Goal: Complete application form: Complete application form

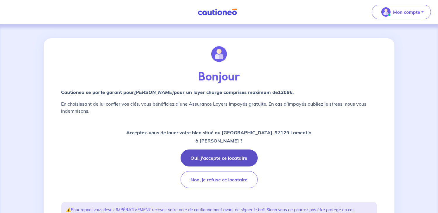
click at [236, 158] on button "Oui, j'accepte ce locataire" at bounding box center [218, 157] width 77 height 17
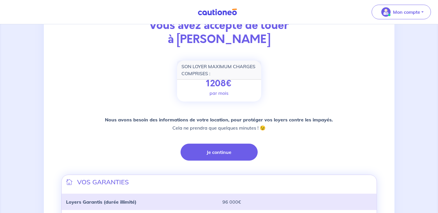
scroll to position [58, 0]
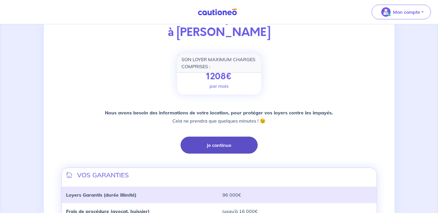
click at [228, 146] on button "Je continue" at bounding box center [218, 144] width 77 height 17
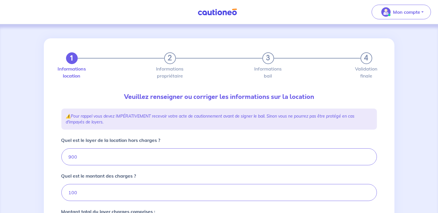
type input "1000"
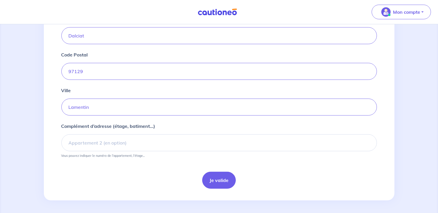
scroll to position [234, 0]
click at [215, 175] on button "Je valide" at bounding box center [219, 179] width 34 height 17
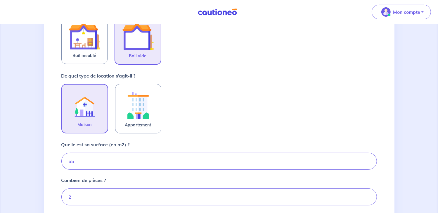
scroll to position [146, 0]
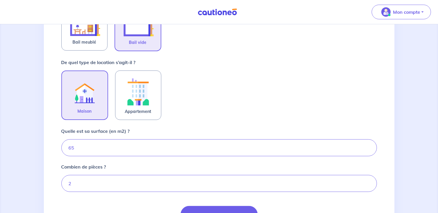
click at [187, 65] on div "De quel type de location s’agit-il ? Maison Appartement" at bounding box center [218, 90] width 315 height 62
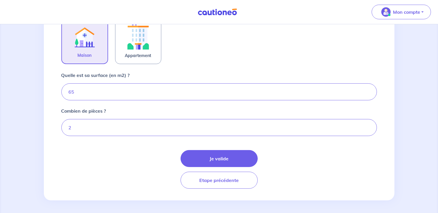
scroll to position [202, 0]
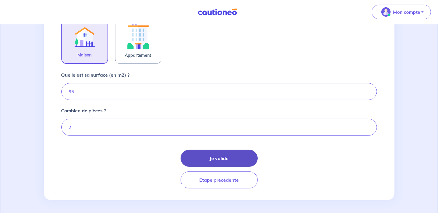
click at [240, 157] on button "Je valide" at bounding box center [218, 157] width 77 height 17
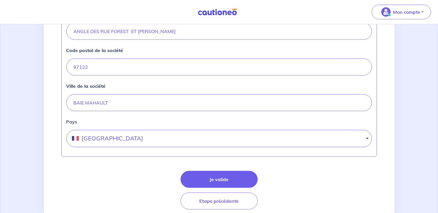
scroll to position [263, 0]
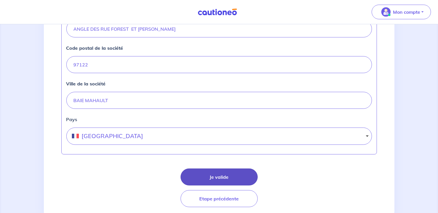
click at [215, 173] on button "Je valide" at bounding box center [218, 176] width 77 height 17
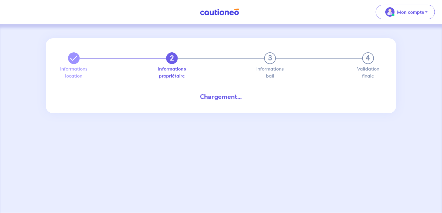
select select "GP"
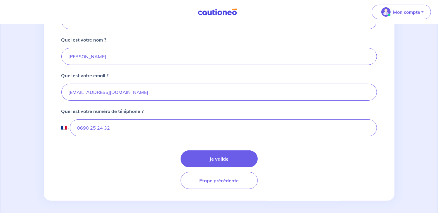
scroll to position [155, 0]
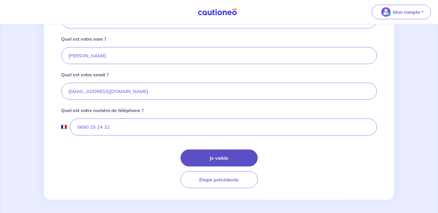
click at [208, 156] on button "Je valide" at bounding box center [218, 157] width 77 height 17
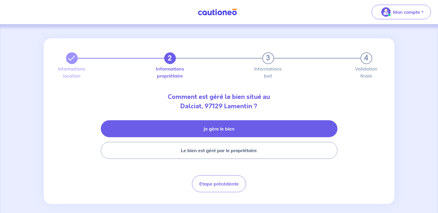
click at [229, 128] on button "Je gère le bien" at bounding box center [219, 128] width 236 height 17
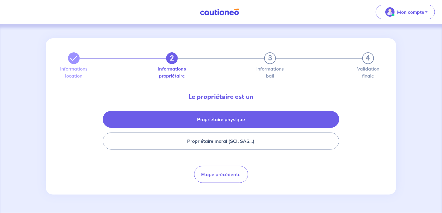
click at [243, 123] on button "Propriétaire physique" at bounding box center [221, 119] width 236 height 17
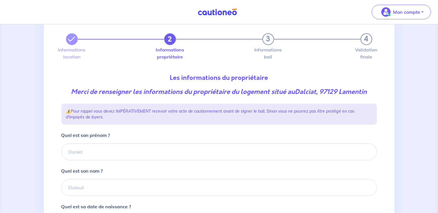
scroll to position [29, 0]
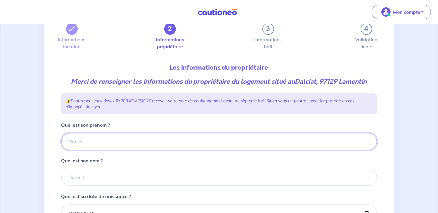
click at [96, 140] on input "Quel est son prénom ?" at bounding box center [218, 141] width 315 height 17
type input "MANGUELE"
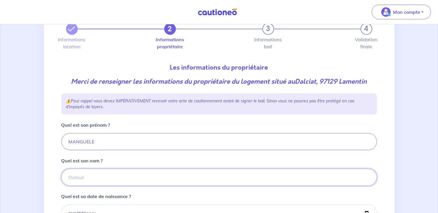
click at [87, 176] on input "Quel est son nom ?" at bounding box center [218, 176] width 315 height 17
type input "[PERSON_NAME]"
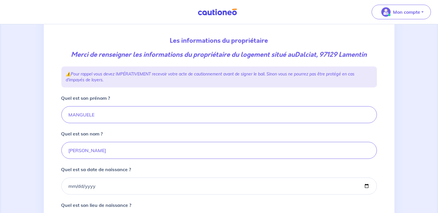
scroll to position [88, 0]
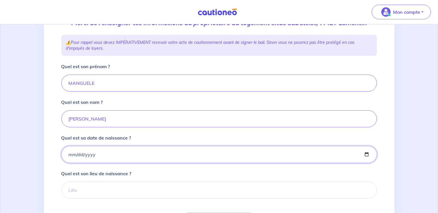
click at [99, 154] on input "Quel est sa date de naissance ?" at bounding box center [218, 154] width 315 height 17
type input "[DATE]"
click at [90, 189] on input "Quel est son lieu de naissance ?" at bounding box center [218, 189] width 315 height 17
type input "les Abymes"
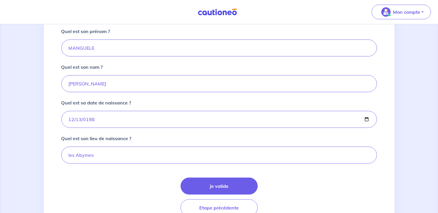
scroll to position [151, 0]
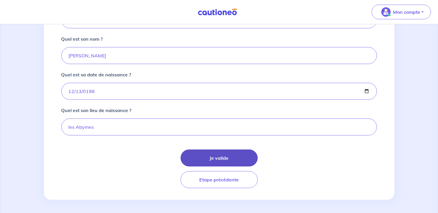
click at [227, 155] on button "Je valide" at bounding box center [218, 157] width 77 height 17
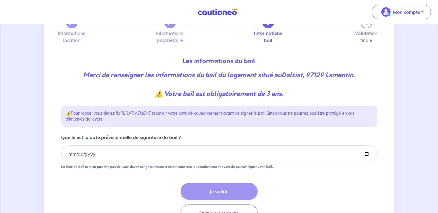
scroll to position [69, 0]
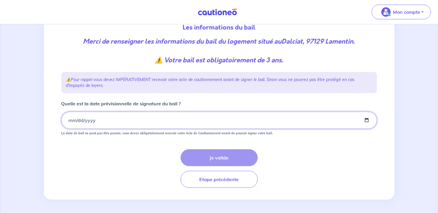
click at [74, 120] on input "Quelle est la date prévisionnelle de signature du bail ?" at bounding box center [218, 120] width 315 height 17
click at [69, 120] on input "Quelle est la date prévisionnelle de signature du bail ?" at bounding box center [218, 120] width 315 height 17
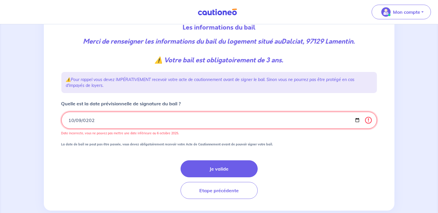
type input "[DATE]"
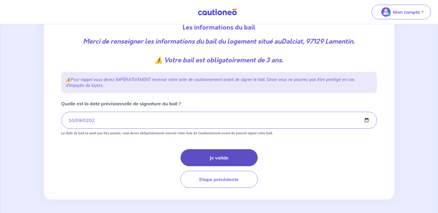
click at [205, 161] on button "Je valide" at bounding box center [218, 157] width 77 height 17
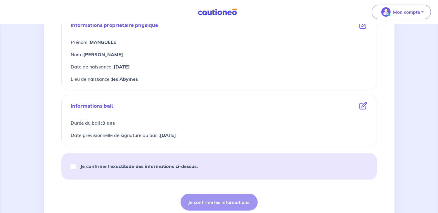
scroll to position [234, 0]
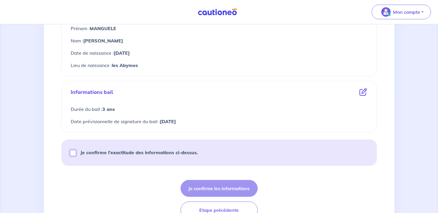
click at [71, 153] on input "Je confirme l’exactitude des informations ci-dessus." at bounding box center [73, 153] width 6 height 6
checkbox input "true"
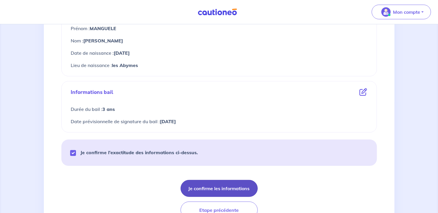
click at [221, 185] on button "Je confirme les informations" at bounding box center [218, 188] width 77 height 17
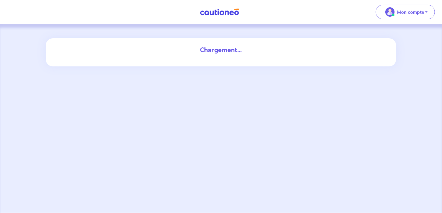
click at [222, 52] on div "Chargement..." at bounding box center [220, 49] width 315 height 9
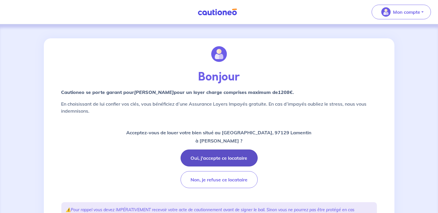
click at [233, 157] on button "Oui, j'accepte ce locataire" at bounding box center [218, 157] width 77 height 17
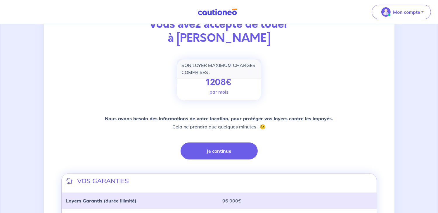
scroll to position [58, 0]
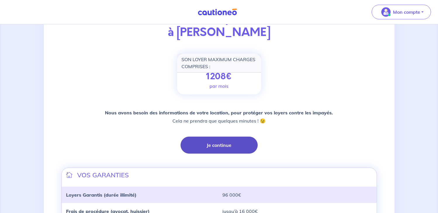
click at [225, 148] on button "Je continue" at bounding box center [218, 144] width 77 height 17
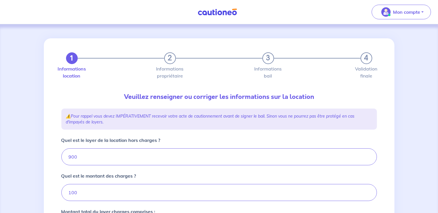
type input "1000"
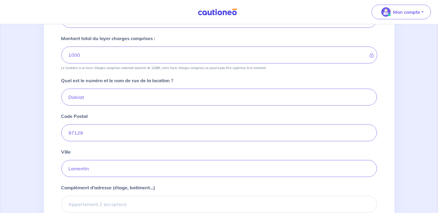
scroll to position [234, 0]
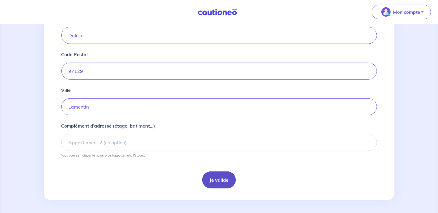
click at [224, 177] on button "Je valide" at bounding box center [219, 179] width 34 height 17
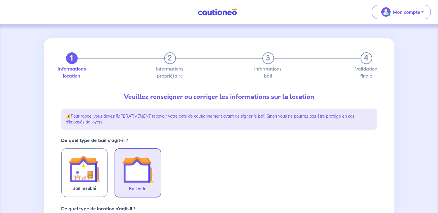
scroll to position [202, 0]
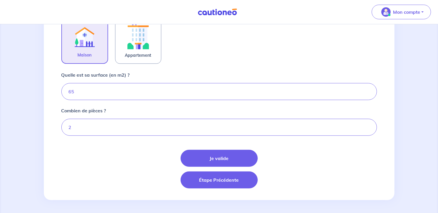
click at [223, 186] on button "Étape Précédente" at bounding box center [218, 179] width 77 height 17
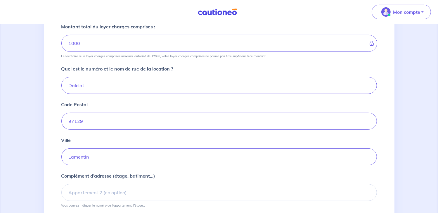
scroll to position [234, 0]
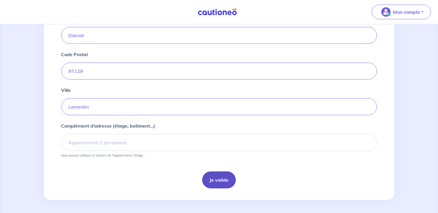
click at [220, 182] on button "Je valide" at bounding box center [219, 179] width 34 height 17
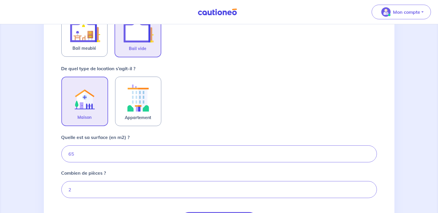
scroll to position [202, 0]
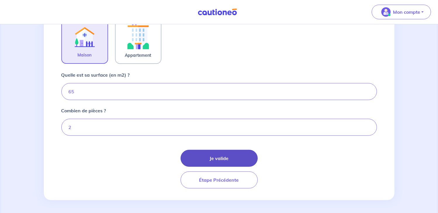
click at [223, 155] on button "Je valide" at bounding box center [218, 157] width 77 height 17
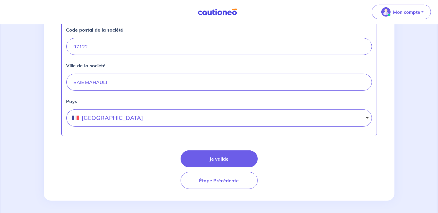
scroll to position [281, 0]
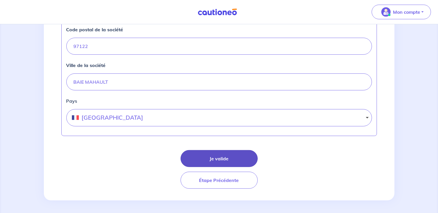
click at [209, 152] on button "Je valide" at bounding box center [218, 158] width 77 height 17
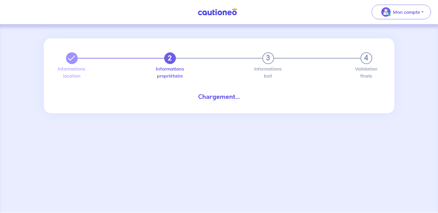
select select "GP"
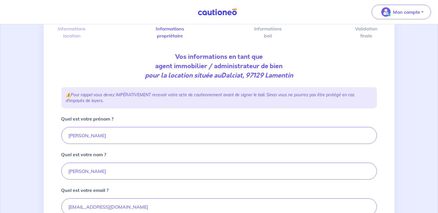
scroll to position [146, 0]
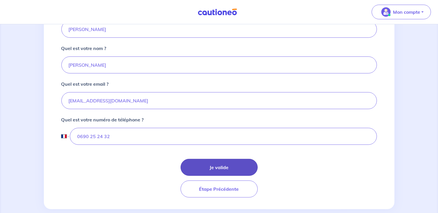
click at [200, 159] on button "Je valide" at bounding box center [218, 167] width 77 height 17
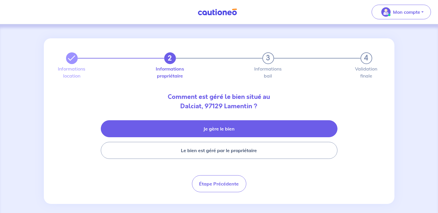
click at [229, 130] on button "Je gère le bien" at bounding box center [219, 128] width 236 height 17
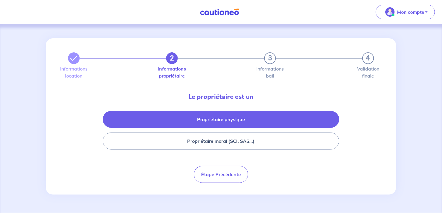
click at [227, 122] on button "Propriétaire physique" at bounding box center [221, 119] width 236 height 17
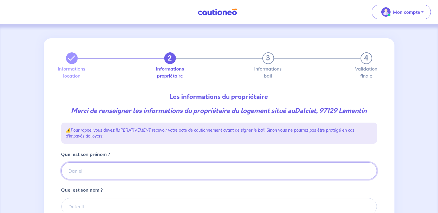
click at [105, 168] on input "Quel est son prénom ?" at bounding box center [218, 170] width 315 height 17
type input "[PERSON_NAME]"
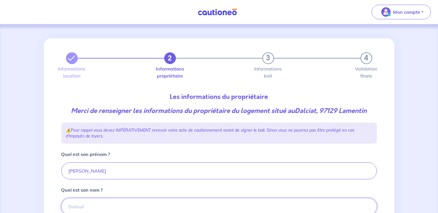
scroll to position [1, 0]
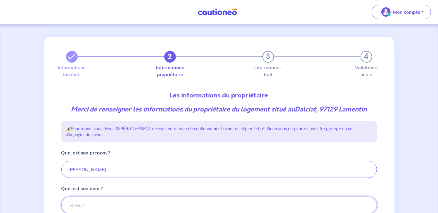
type input "m"
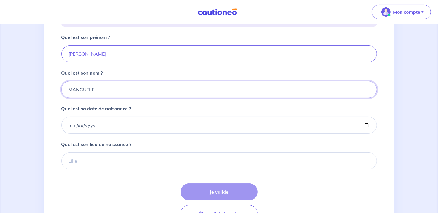
scroll to position [118, 0]
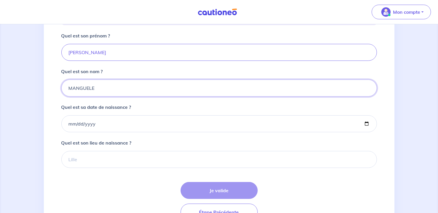
type input "MANGUELE"
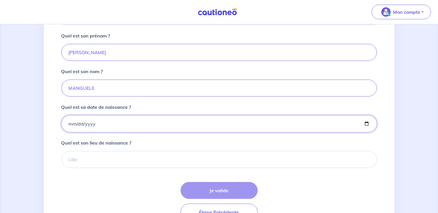
click at [70, 122] on input "Quel est sa date de naissance ?" at bounding box center [218, 123] width 315 height 17
type input "[DATE]"
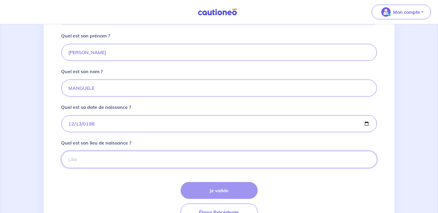
click at [83, 159] on input "Quel est son lieu de naissance ?" at bounding box center [218, 159] width 315 height 17
click at [77, 161] on input "Quel est son lieu de naissance ?" at bounding box center [218, 159] width 315 height 17
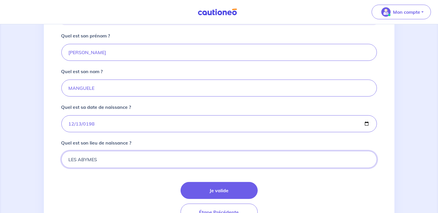
type input "LES ABYMES"
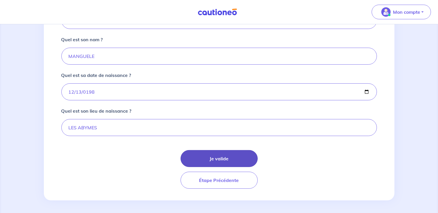
scroll to position [151, 0]
click at [206, 155] on button "Je valide" at bounding box center [218, 157] width 77 height 17
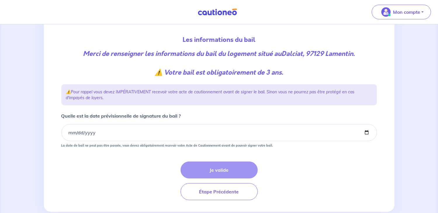
scroll to position [58, 0]
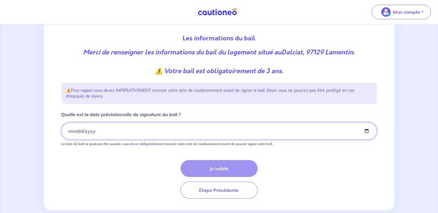
click at [69, 131] on input "Quelle est la date prévisionnelle de signature du bail ?" at bounding box center [218, 130] width 315 height 17
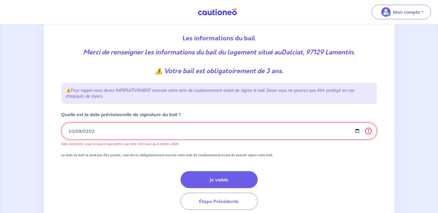
type input "[DATE]"
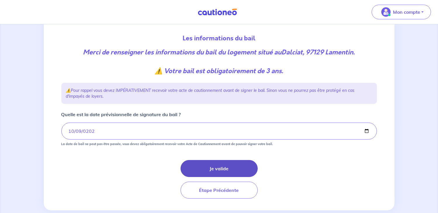
click at [222, 166] on button "Je valide" at bounding box center [218, 168] width 77 height 17
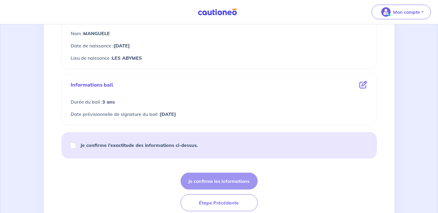
scroll to position [263, 0]
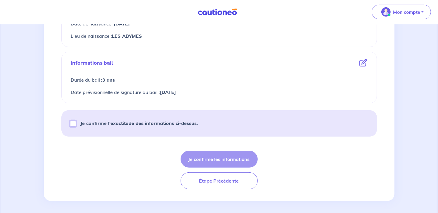
click at [70, 124] on input "Je confirme l’exactitude des informations ci-dessus." at bounding box center [73, 124] width 6 height 6
checkbox input "true"
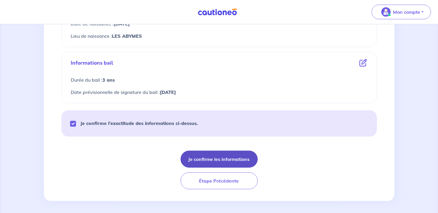
click at [197, 160] on button "Je confirme les informations" at bounding box center [218, 158] width 77 height 17
